Goal: Find specific page/section

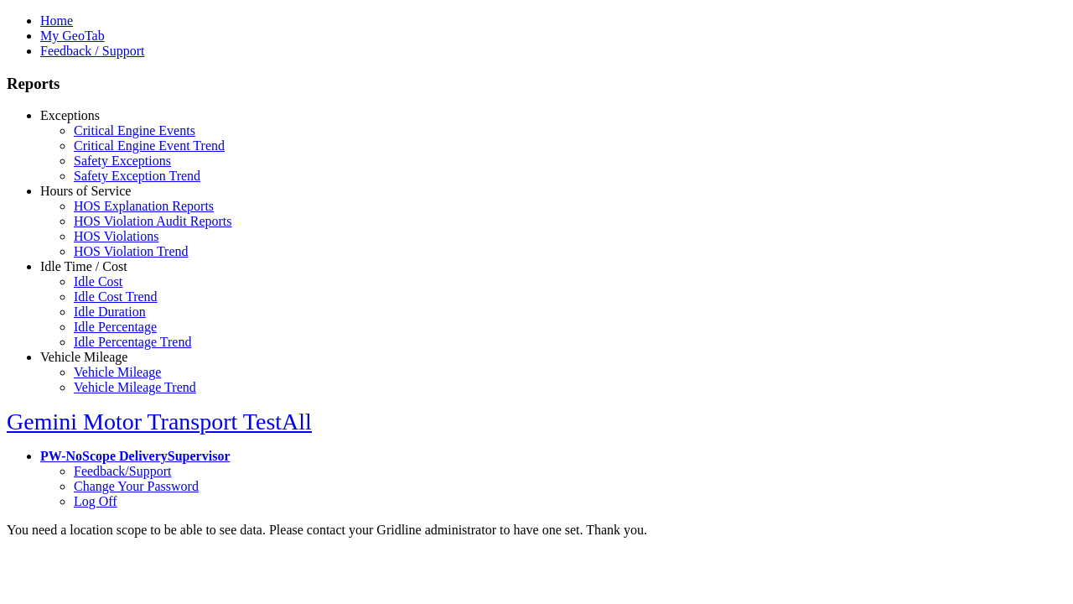
click at [96, 122] on link "Exceptions" at bounding box center [70, 115] width 60 height 14
click at [109, 168] on link "Safety Exceptions" at bounding box center [122, 160] width 97 height 14
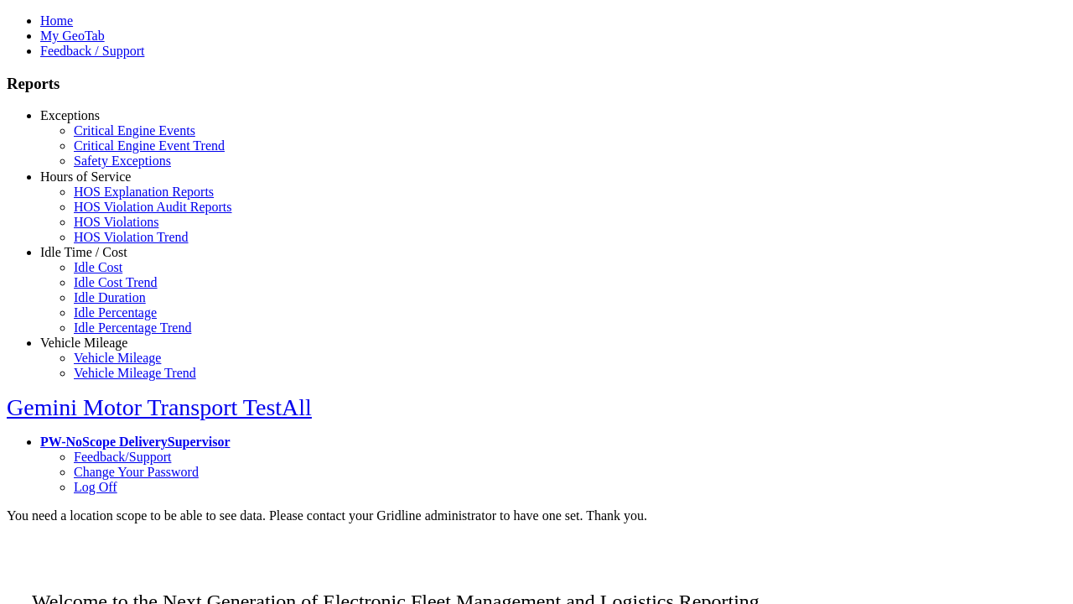
scroll to position [51, 0]
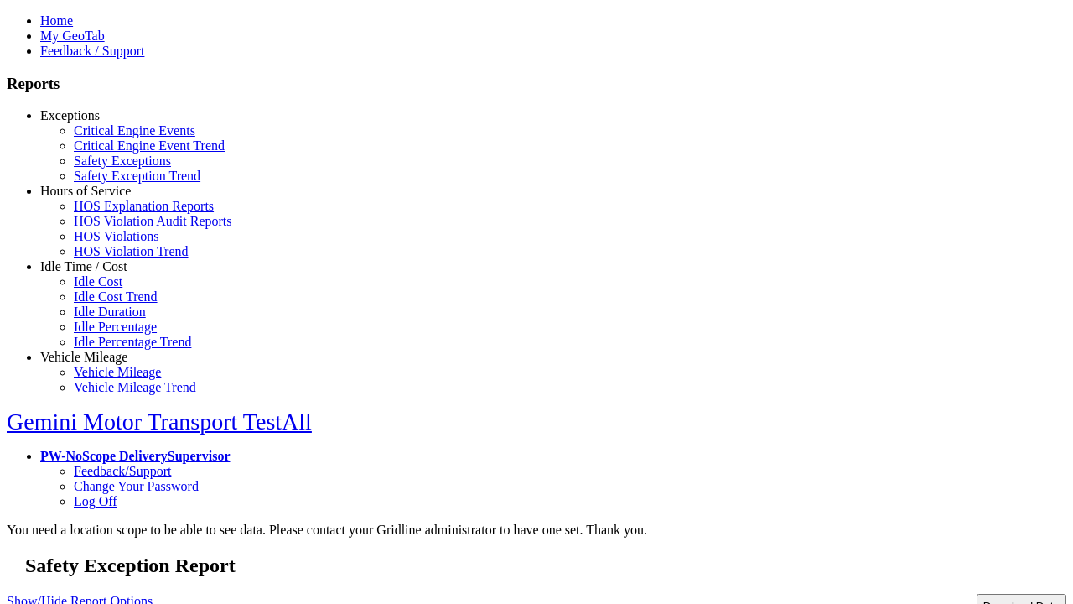
type input "**********"
